Goal: Ask a question

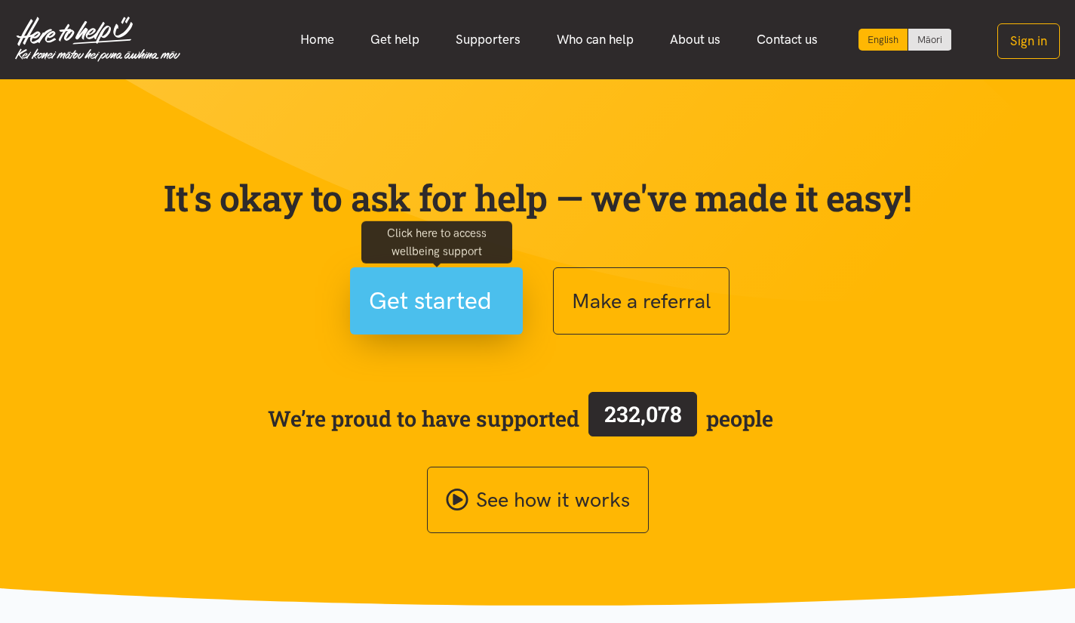
click at [475, 295] on span "Get started" at bounding box center [430, 301] width 123 height 38
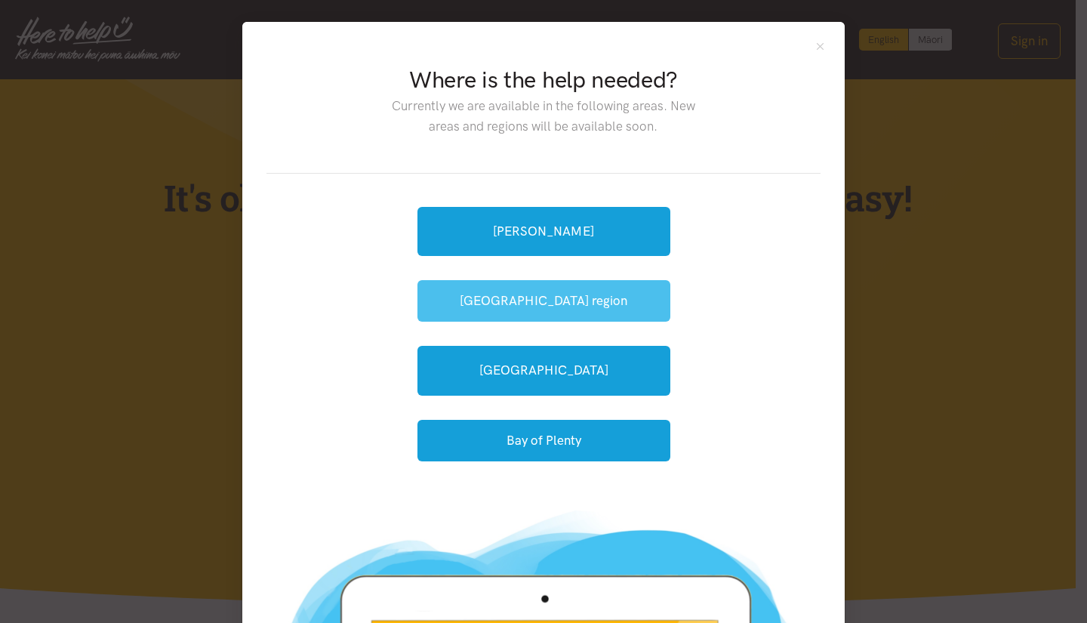
click at [609, 301] on button "[GEOGRAPHIC_DATA] region" at bounding box center [543, 301] width 253 height 42
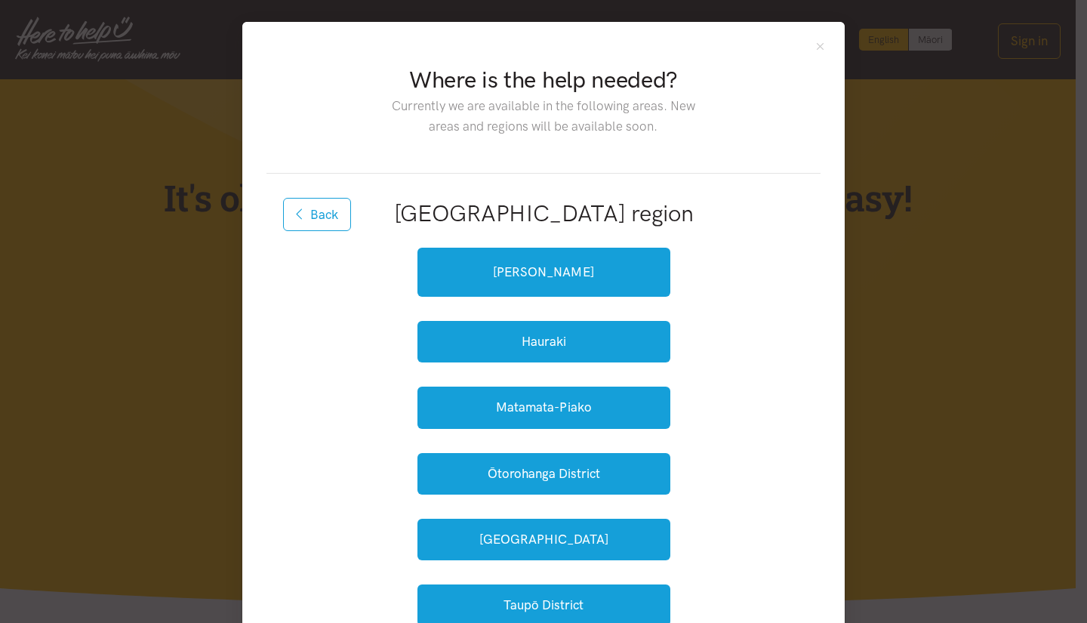
scroll to position [184, 0]
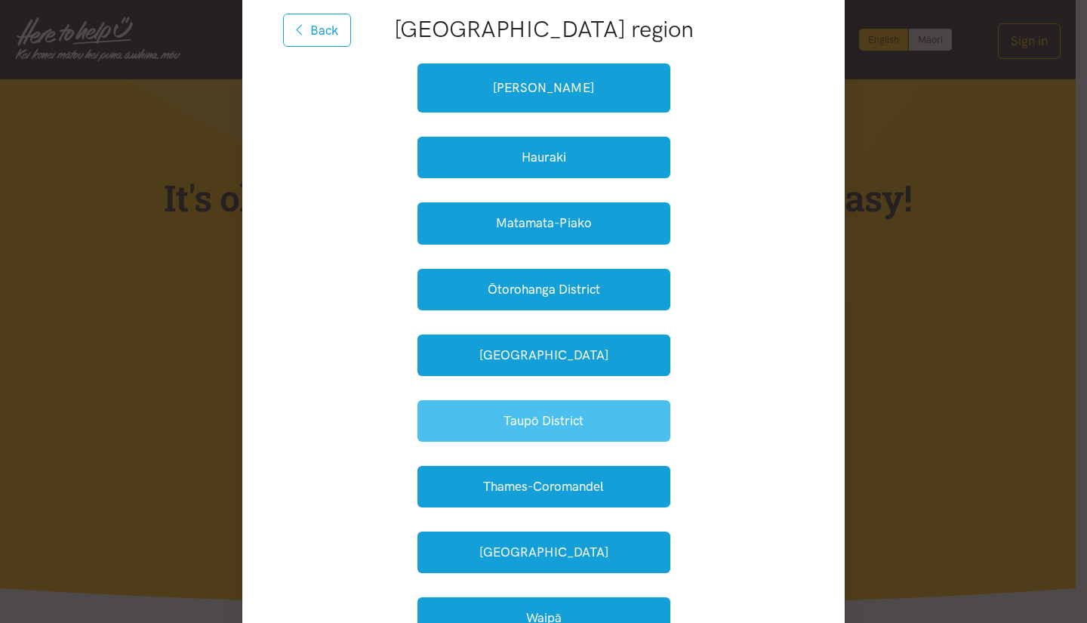
click at [601, 426] on button "Taupō District" at bounding box center [543, 421] width 253 height 42
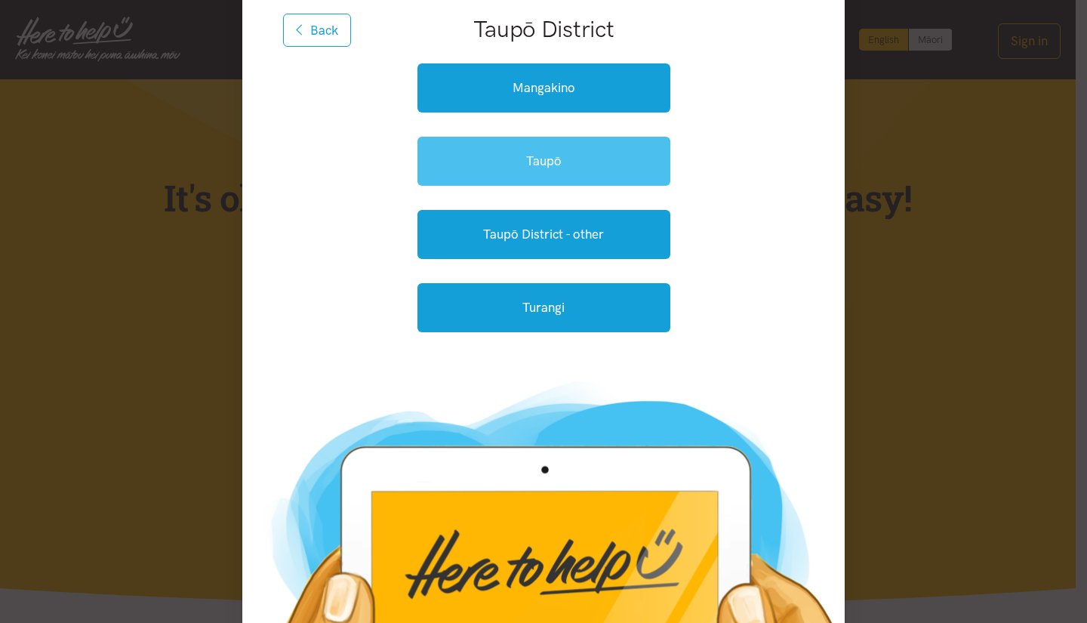
click at [614, 158] on link "Taupō" at bounding box center [543, 161] width 253 height 49
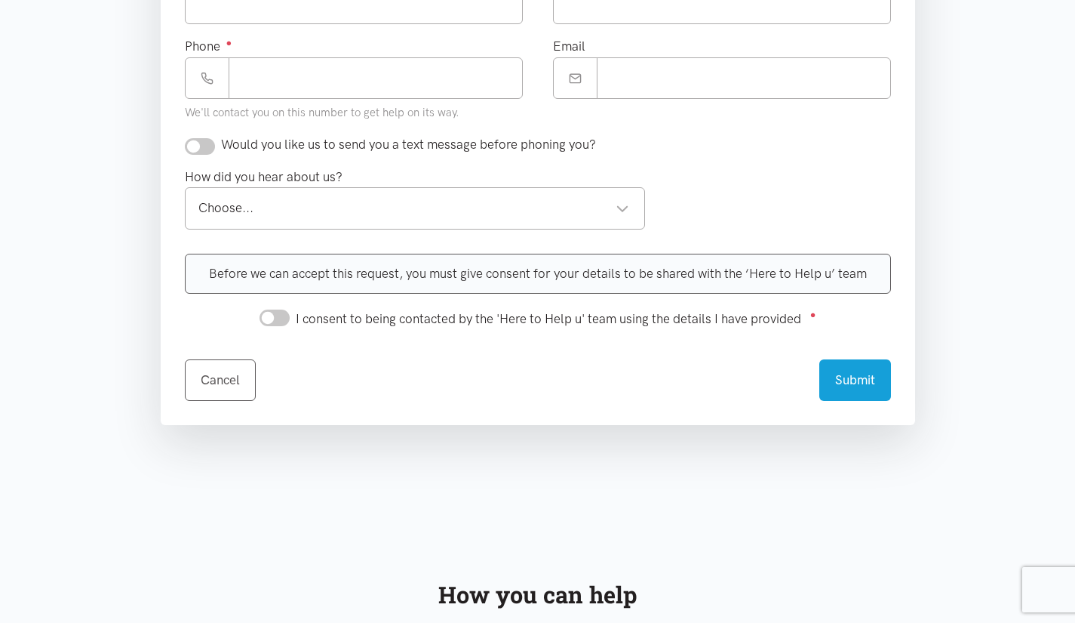
scroll to position [709, 0]
click at [605, 206] on div "Choose..." at bounding box center [414, 207] width 432 height 20
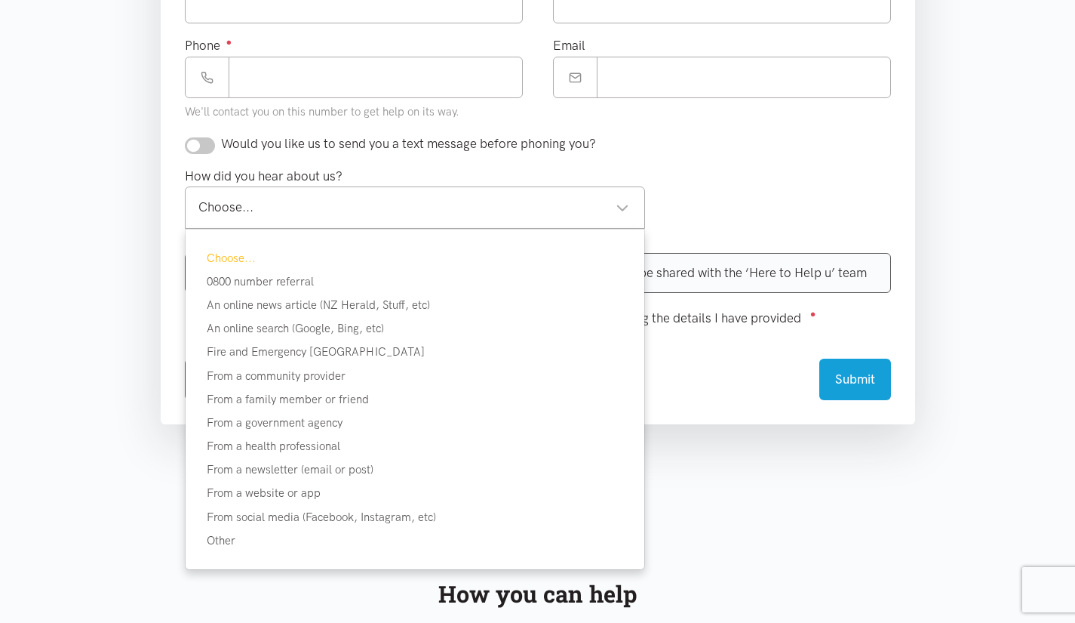
click at [608, 206] on div "Choose..." at bounding box center [414, 207] width 432 height 20
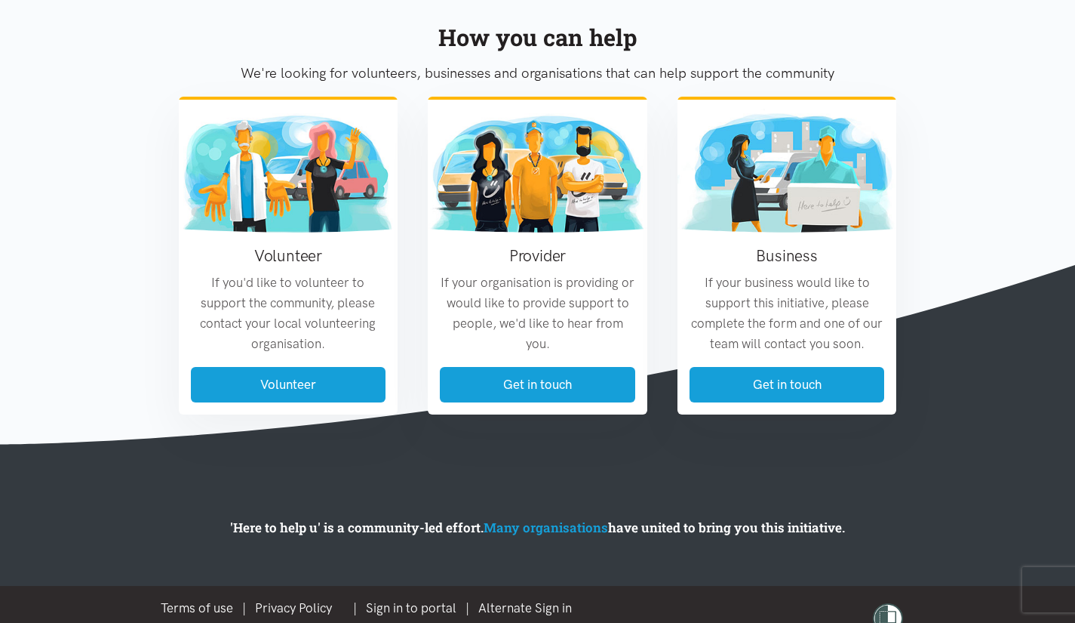
scroll to position [1266, 0]
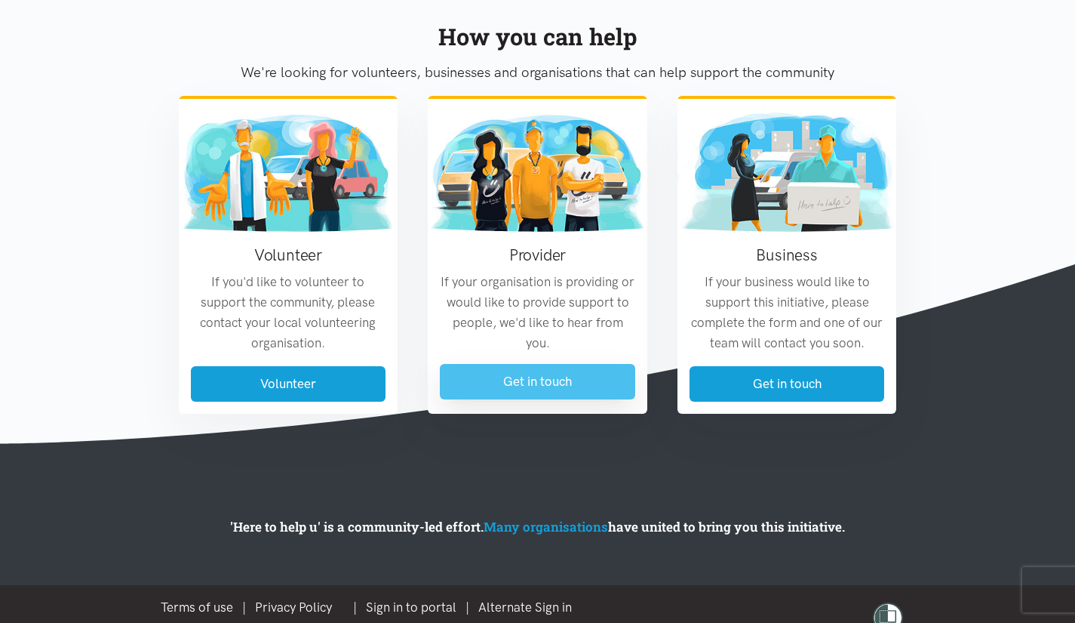
click at [536, 383] on link "Get in touch" at bounding box center [537, 381] width 195 height 35
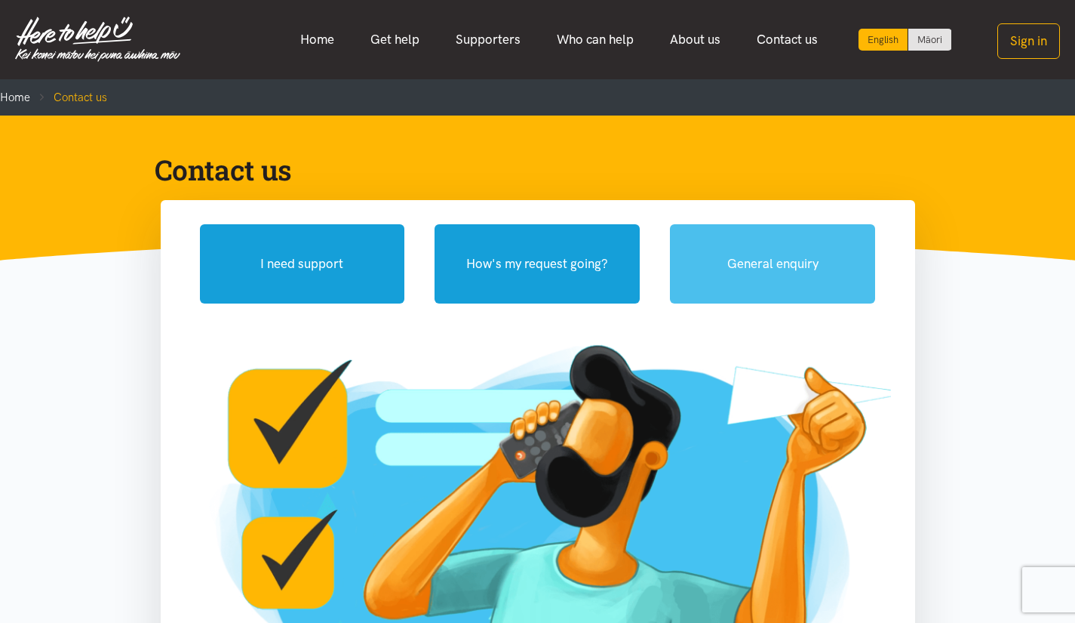
click at [786, 279] on button "General enquiry" at bounding box center [772, 263] width 205 height 79
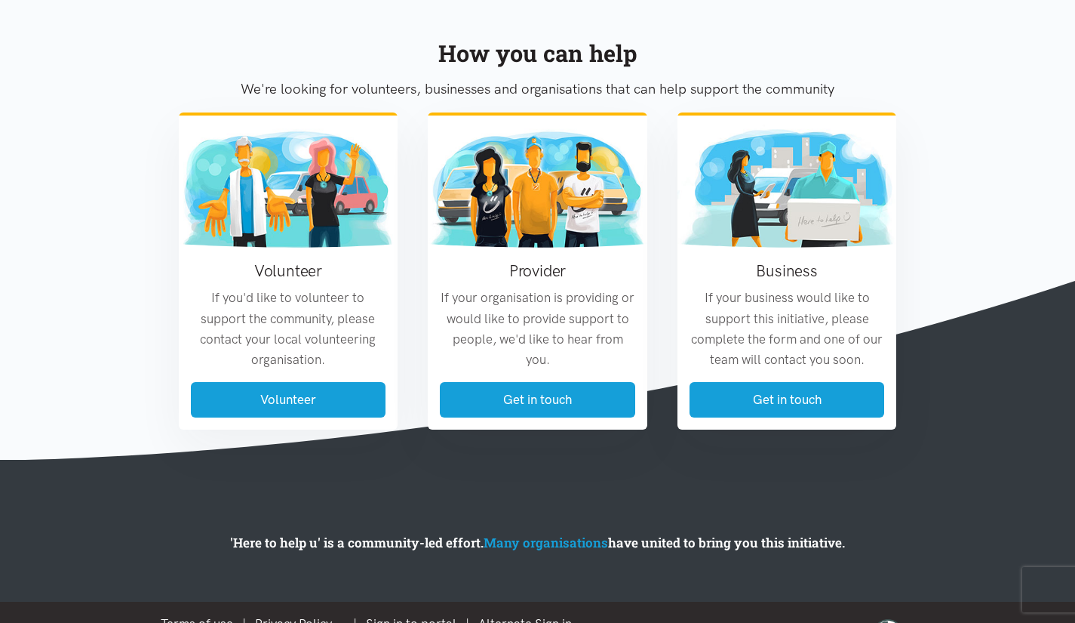
scroll to position [1343, 0]
